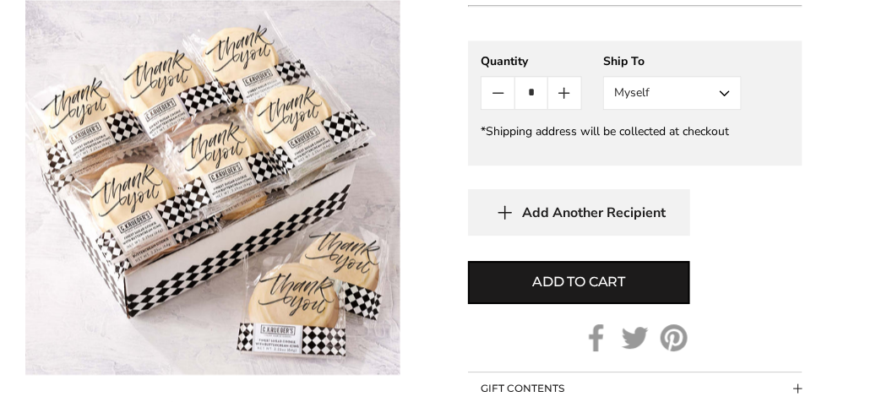
scroll to position [1039, 0]
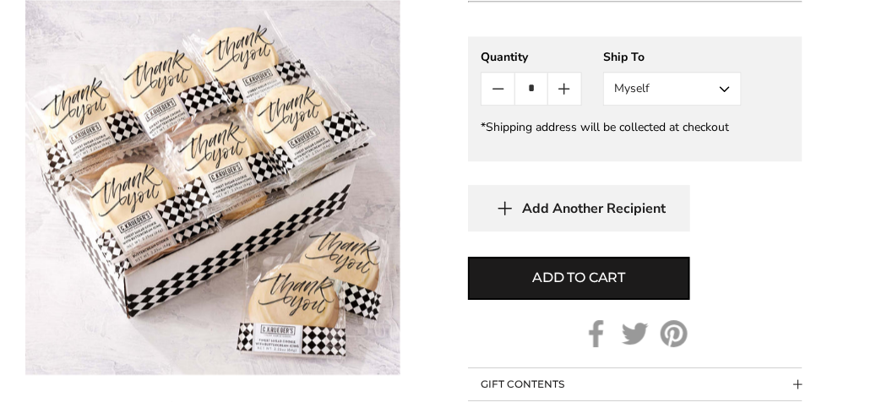
click at [564, 84] on icon "Count plus" at bounding box center [564, 89] width 0 height 10
click at [565, 89] on icon "Count plus" at bounding box center [564, 89] width 10 height 0
click at [564, 84] on icon "Count plus" at bounding box center [564, 89] width 0 height 10
click at [564, 89] on icon "Count plus" at bounding box center [564, 89] width 0 height 10
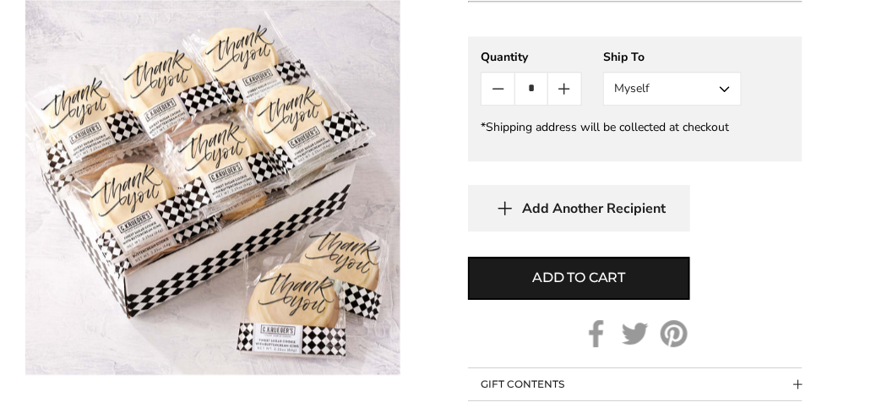
click at [564, 89] on icon "Count plus" at bounding box center [564, 89] width 0 height 10
click at [568, 94] on icon "Count plus" at bounding box center [564, 89] width 20 height 20
click at [564, 90] on icon "Count plus" at bounding box center [564, 89] width 0 height 10
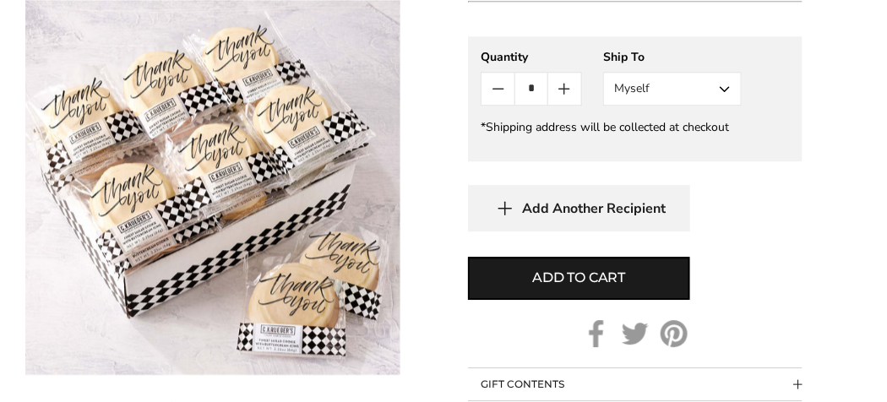
click at [564, 88] on icon "Count plus" at bounding box center [564, 89] width 0 height 10
click at [564, 89] on icon "Count plus" at bounding box center [564, 89] width 0 height 10
click at [564, 84] on icon "Count plus" at bounding box center [564, 89] width 0 height 10
click at [564, 87] on icon "Count plus" at bounding box center [564, 89] width 0 height 10
click at [564, 86] on icon "Count plus" at bounding box center [564, 89] width 0 height 10
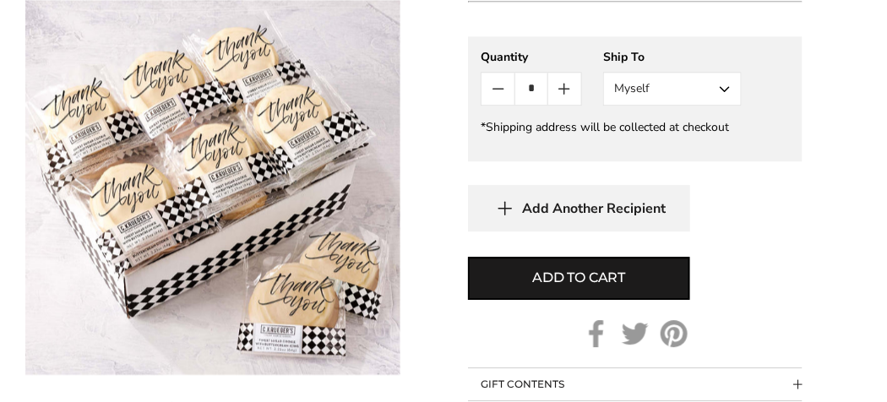
click at [564, 84] on icon "Count plus" at bounding box center [564, 89] width 0 height 10
click at [564, 87] on icon "Count plus" at bounding box center [564, 89] width 0 height 10
click at [564, 90] on icon "Count plus" at bounding box center [564, 89] width 0 height 10
click at [564, 84] on icon "Count plus" at bounding box center [564, 89] width 0 height 10
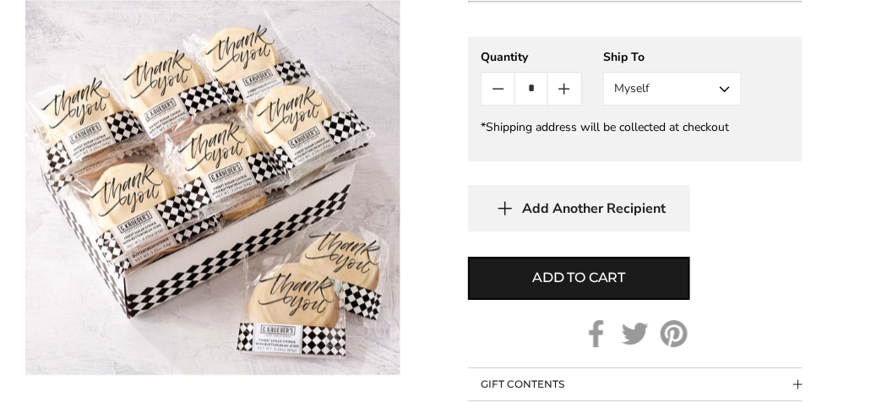
click at [564, 84] on icon "Count plus" at bounding box center [564, 89] width 0 height 10
click at [564, 85] on icon "Count plus" at bounding box center [564, 89] width 0 height 10
click at [566, 89] on icon "Count plus" at bounding box center [564, 89] width 10 height 0
click at [564, 84] on icon "Count plus" at bounding box center [564, 89] width 0 height 10
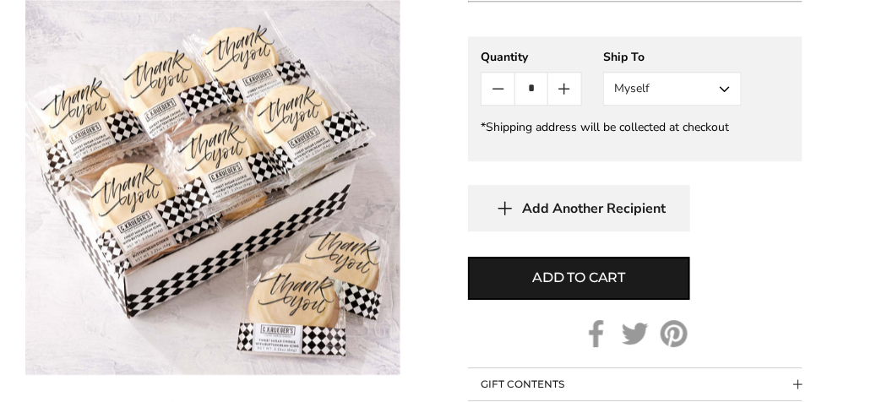
click at [564, 87] on icon "Count plus" at bounding box center [564, 89] width 0 height 10
click at [564, 90] on icon "Count plus" at bounding box center [564, 89] width 0 height 10
click at [564, 85] on icon "Count plus" at bounding box center [564, 89] width 0 height 10
click at [567, 89] on icon "Count plus" at bounding box center [564, 89] width 10 height 0
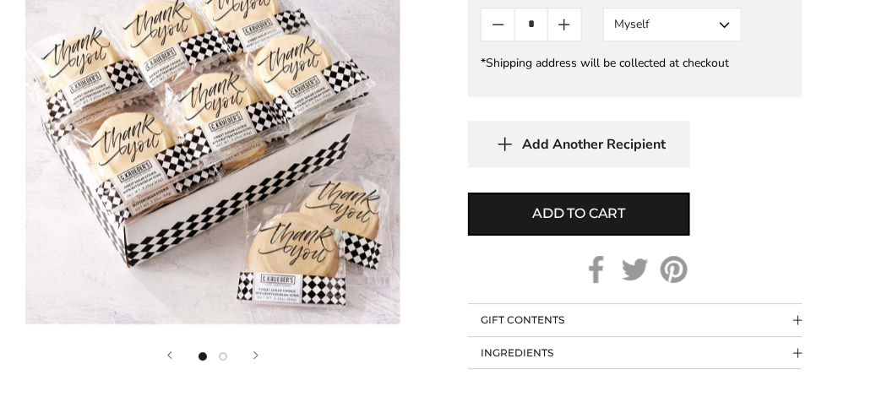
scroll to position [1089, 0]
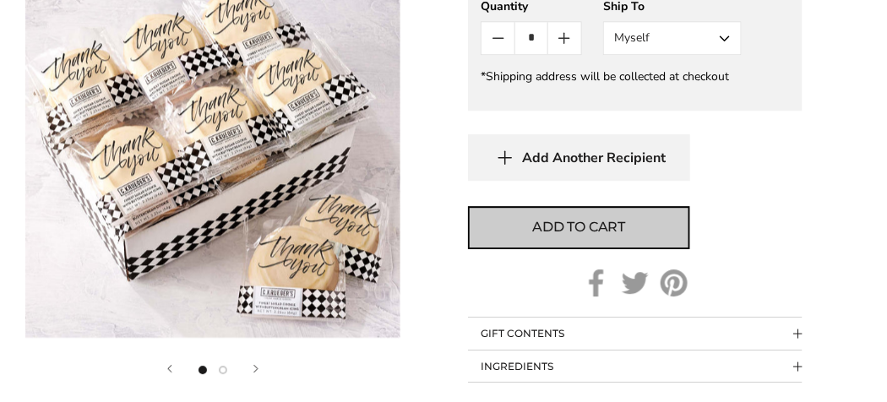
click at [501, 225] on button "Add to cart" at bounding box center [579, 227] width 222 height 43
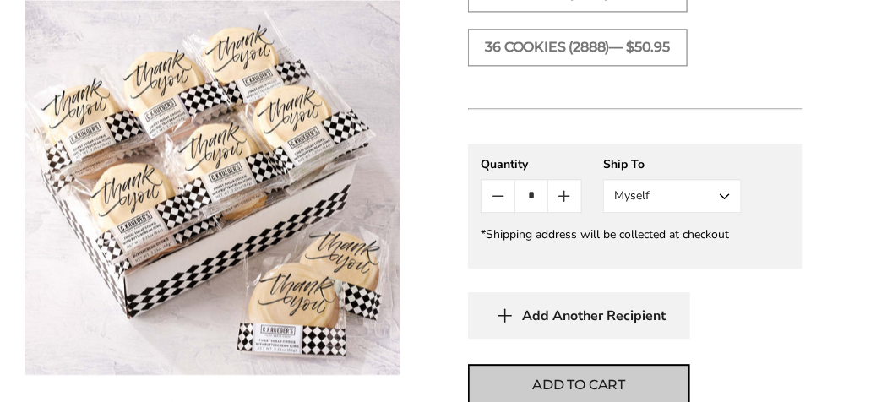
scroll to position [930, 0]
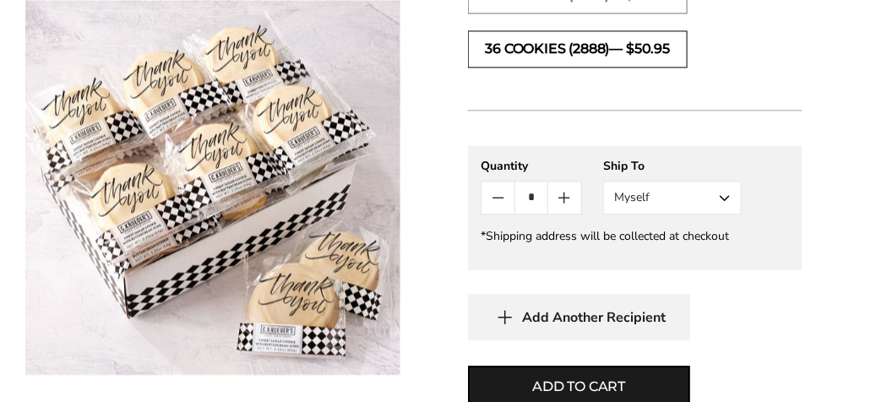
click at [506, 52] on label "36 COOKIES (2888)— $50.95" at bounding box center [578, 48] width 220 height 37
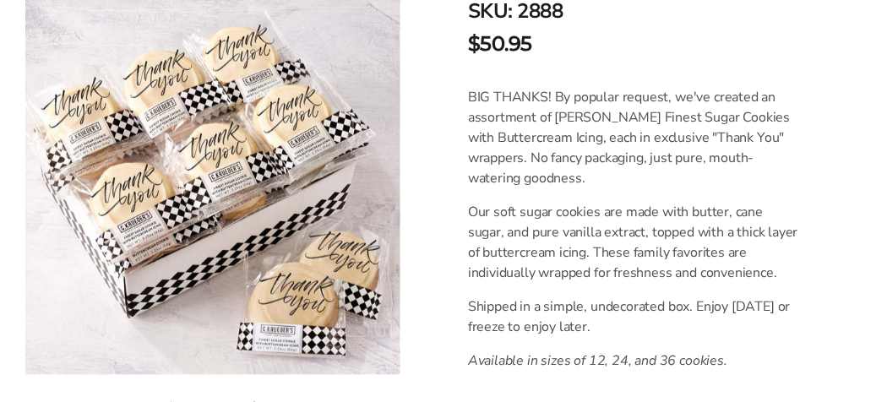
scroll to position [420, 0]
